Goal: Information Seeking & Learning: Learn about a topic

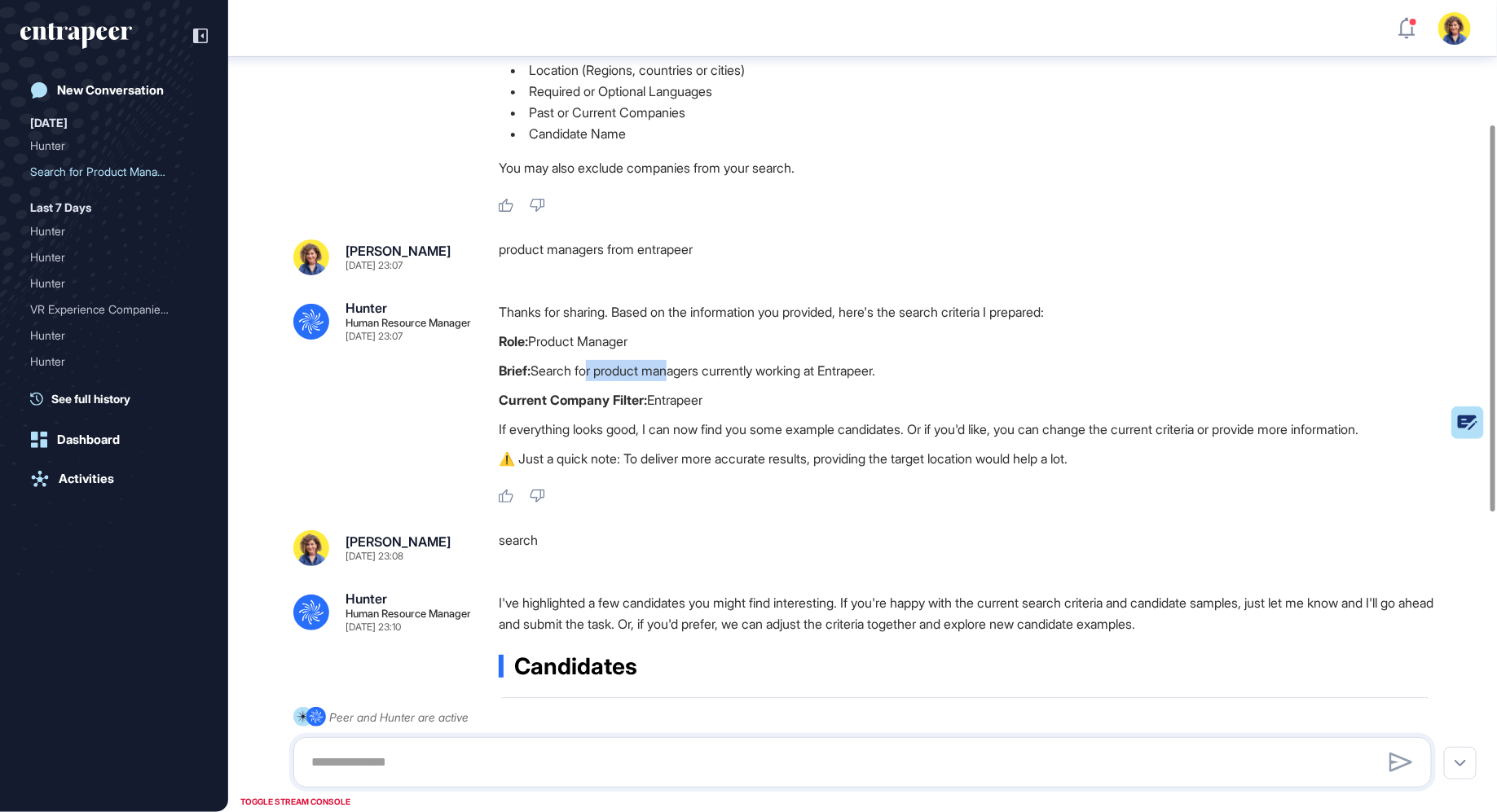
click at [747, 444] on div "Thanks for sharing. Based on the information you provided, here's the search cr…" at bounding box center [972, 389] width 946 height 176
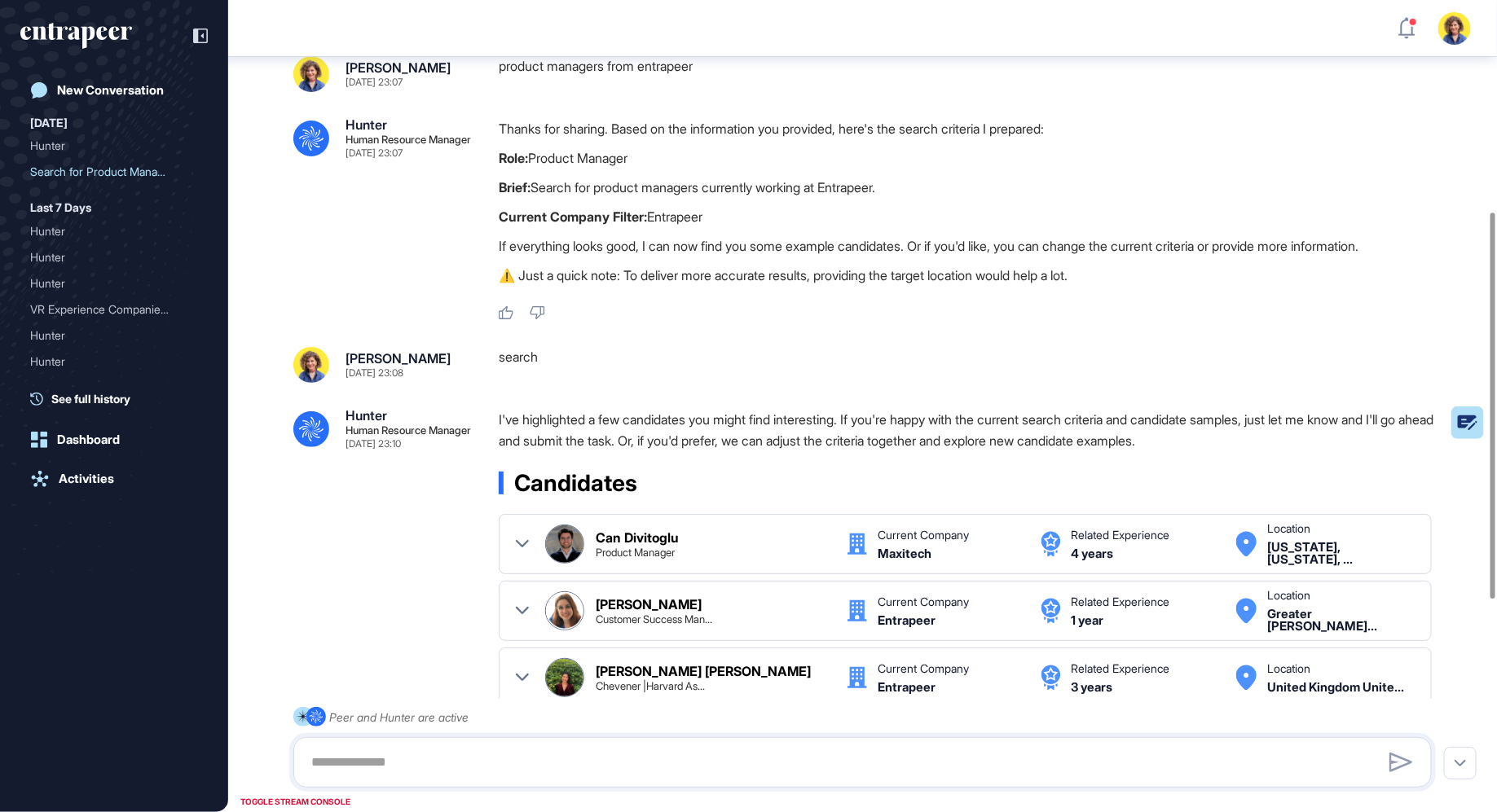
click at [748, 429] on p "I've highlighted a few candidates you might find interesting. If you're happy w…" at bounding box center [972, 430] width 946 height 42
